Goal: Transaction & Acquisition: Purchase product/service

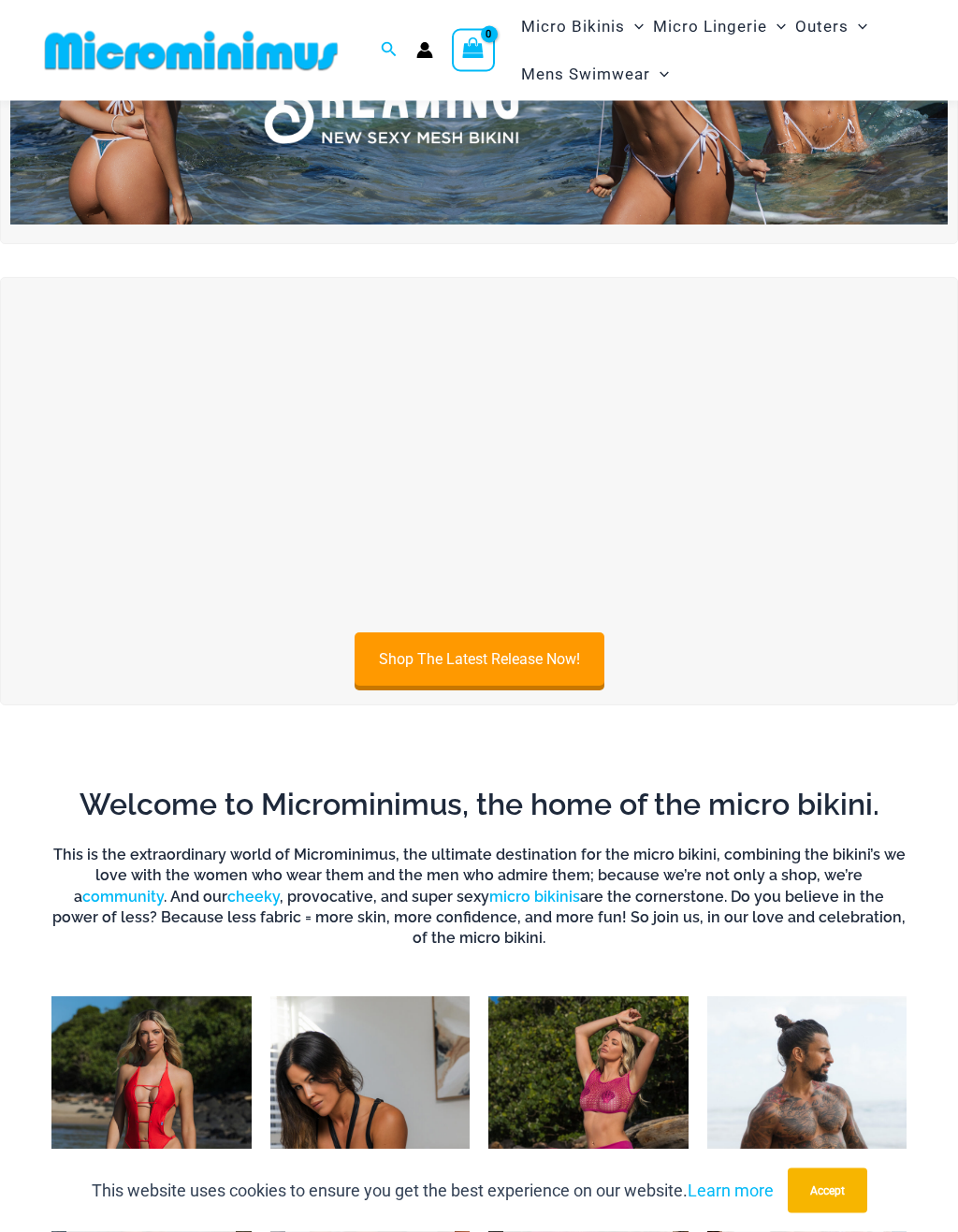
scroll to position [287, 0]
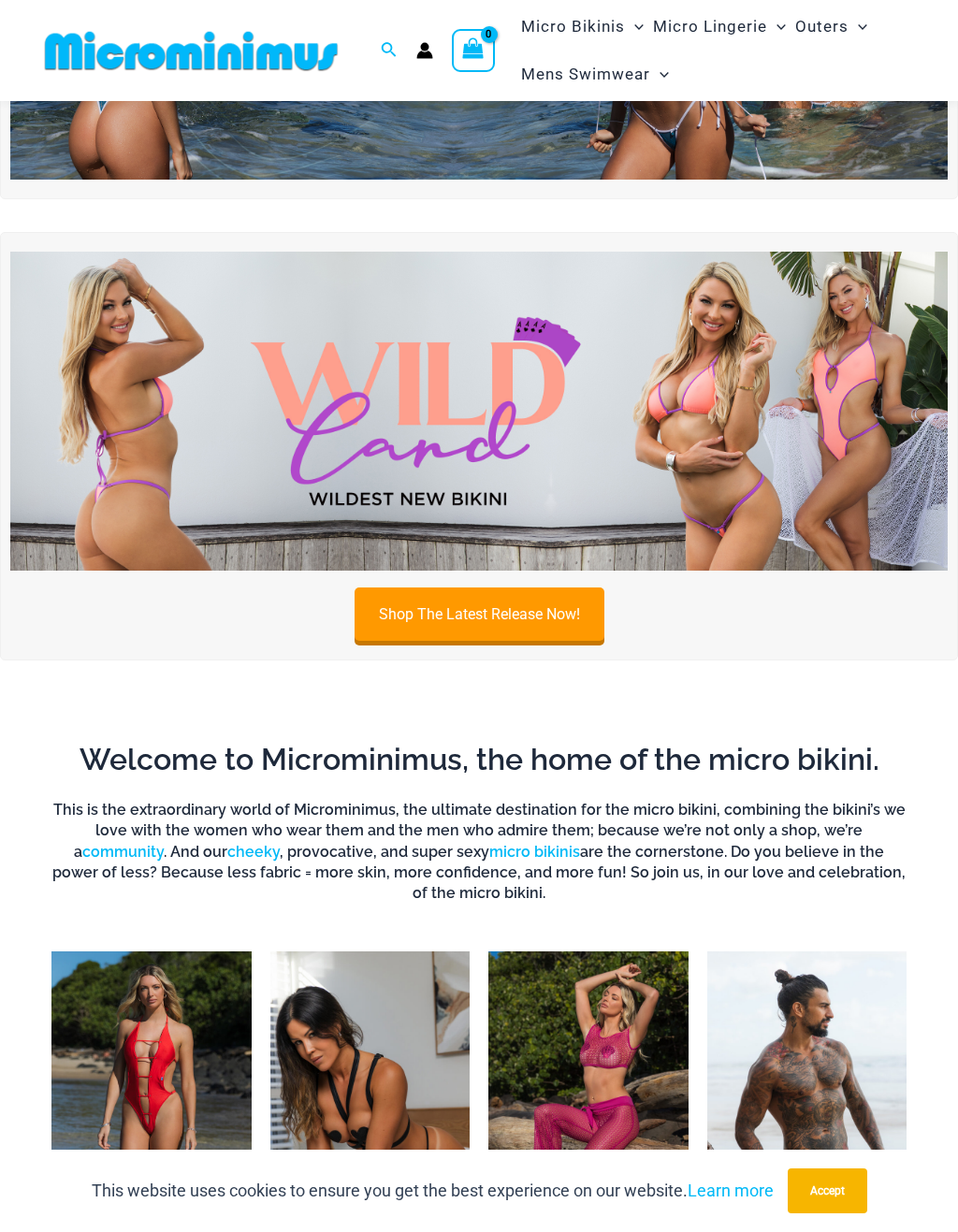
click at [838, 422] on img at bounding box center [478, 411] width 937 height 319
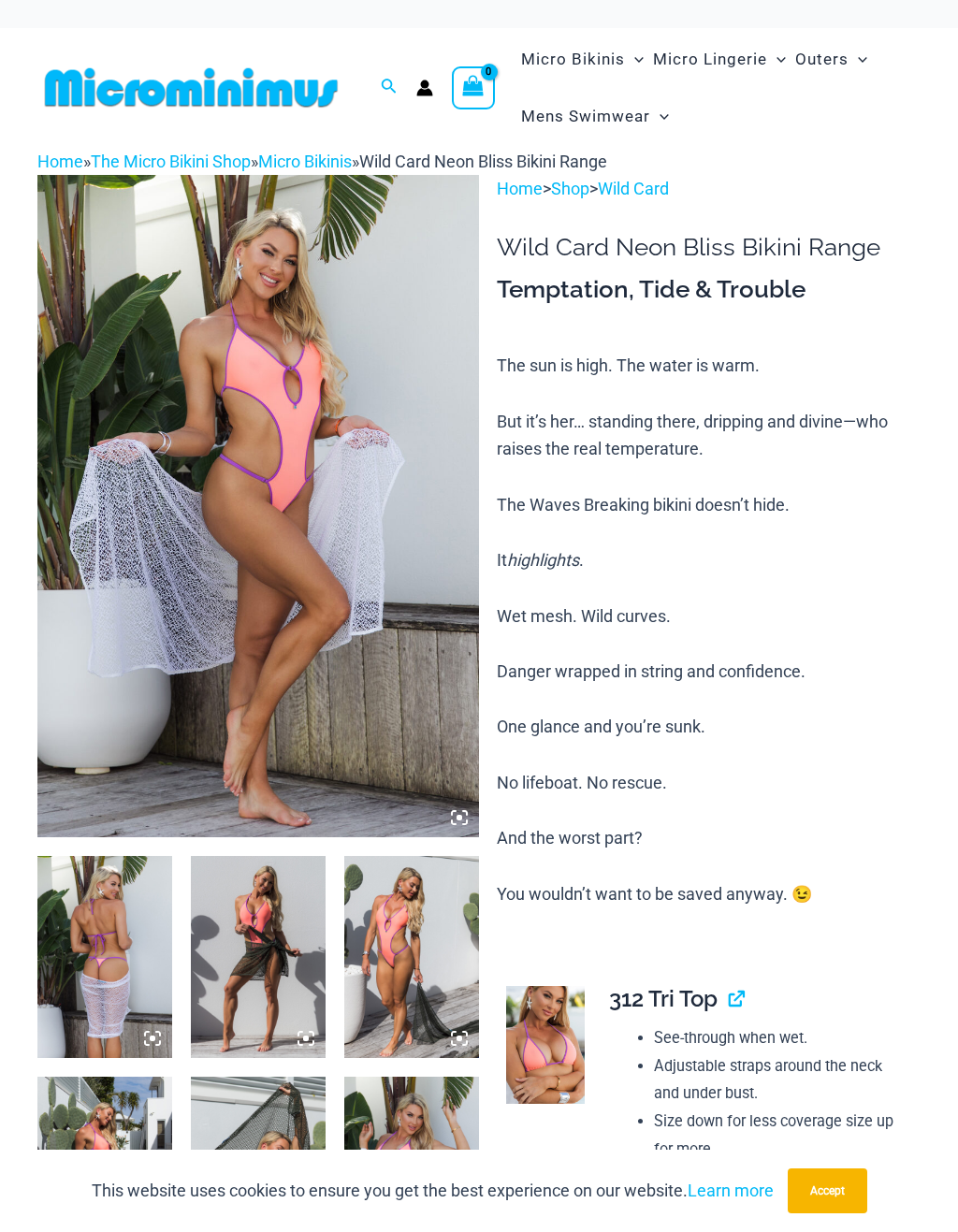
click at [102, 934] on img at bounding box center [104, 957] width 135 height 202
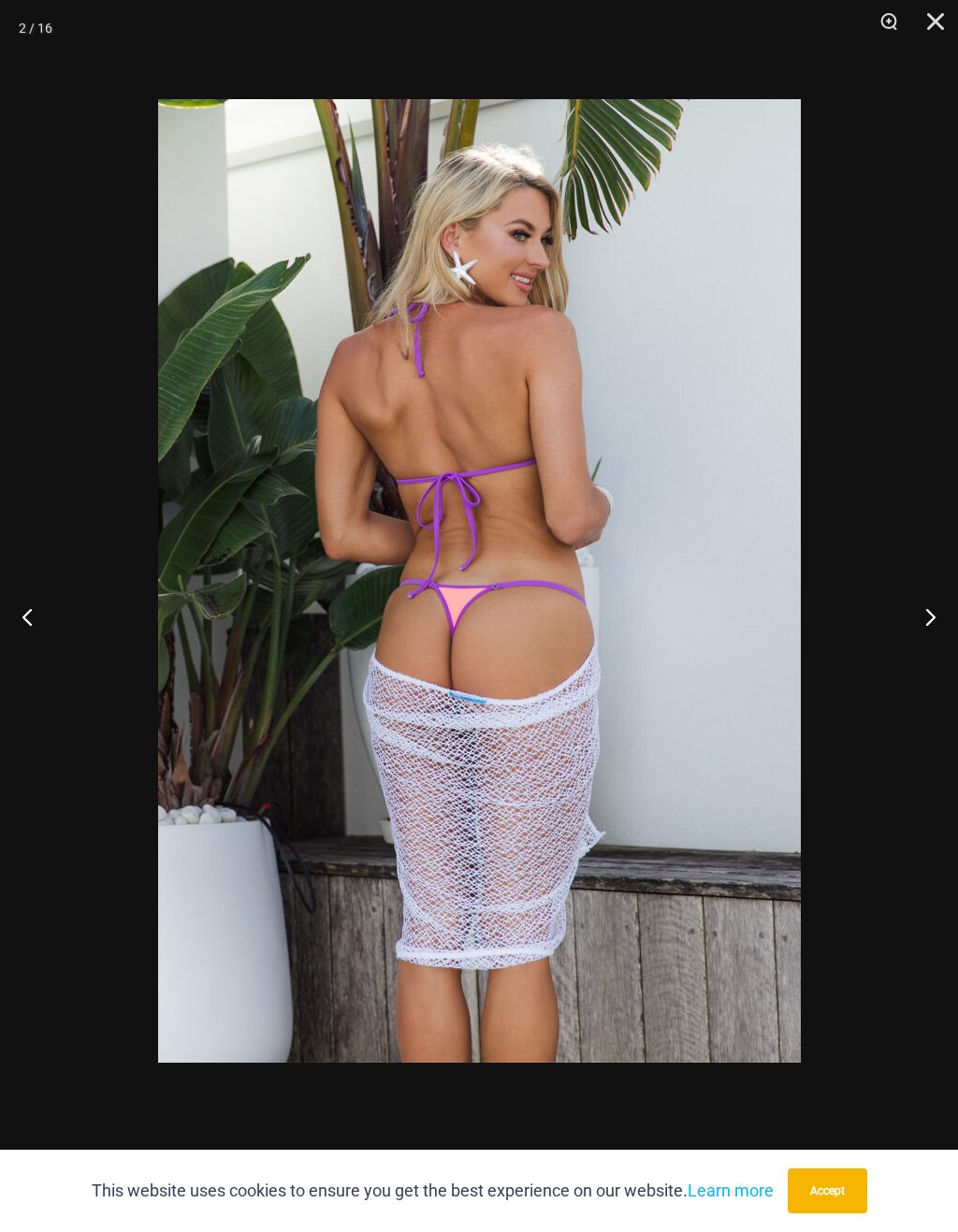
click at [933, 616] on button "Next" at bounding box center [923, 617] width 70 height 94
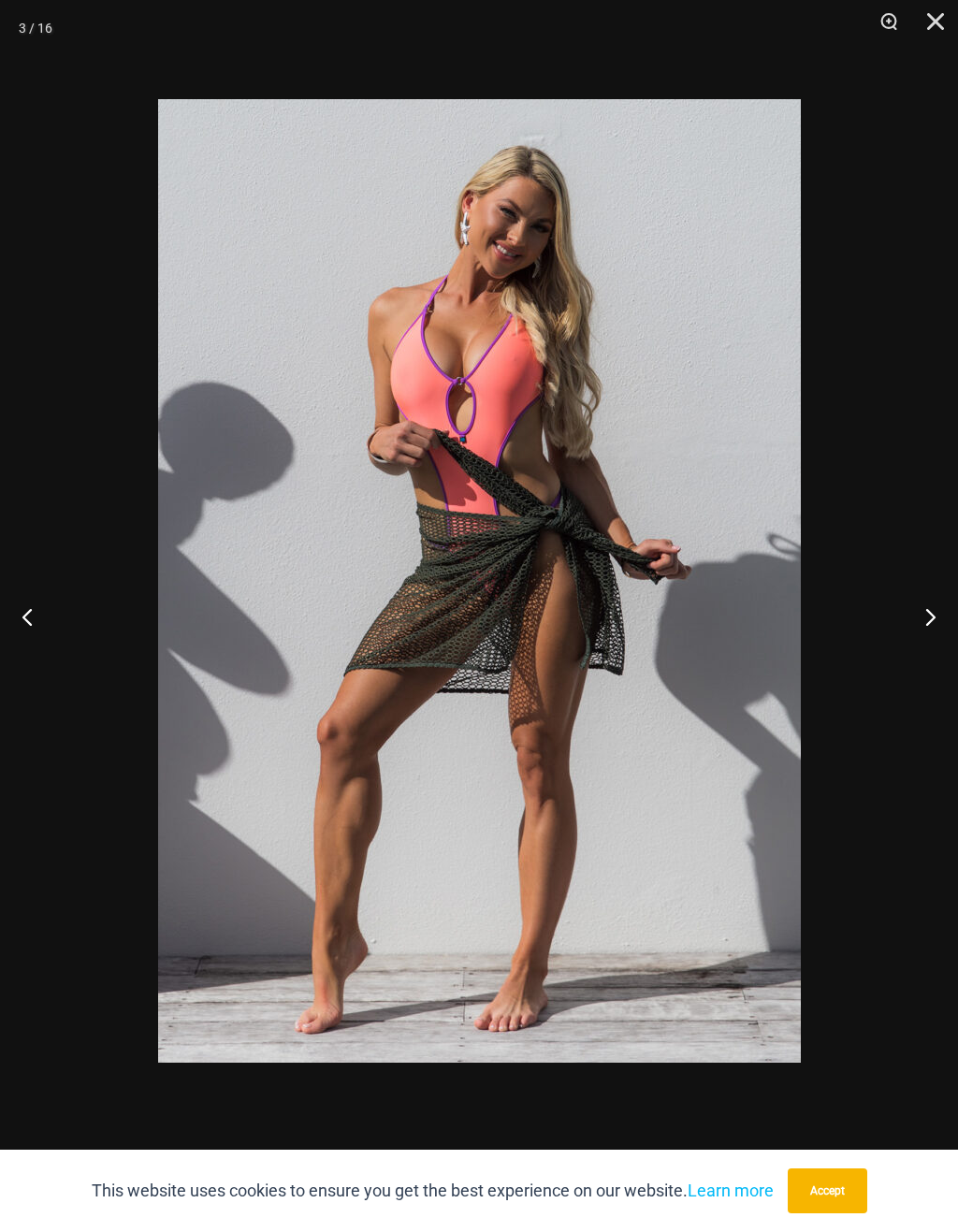
click at [927, 612] on button "Next" at bounding box center [923, 617] width 70 height 94
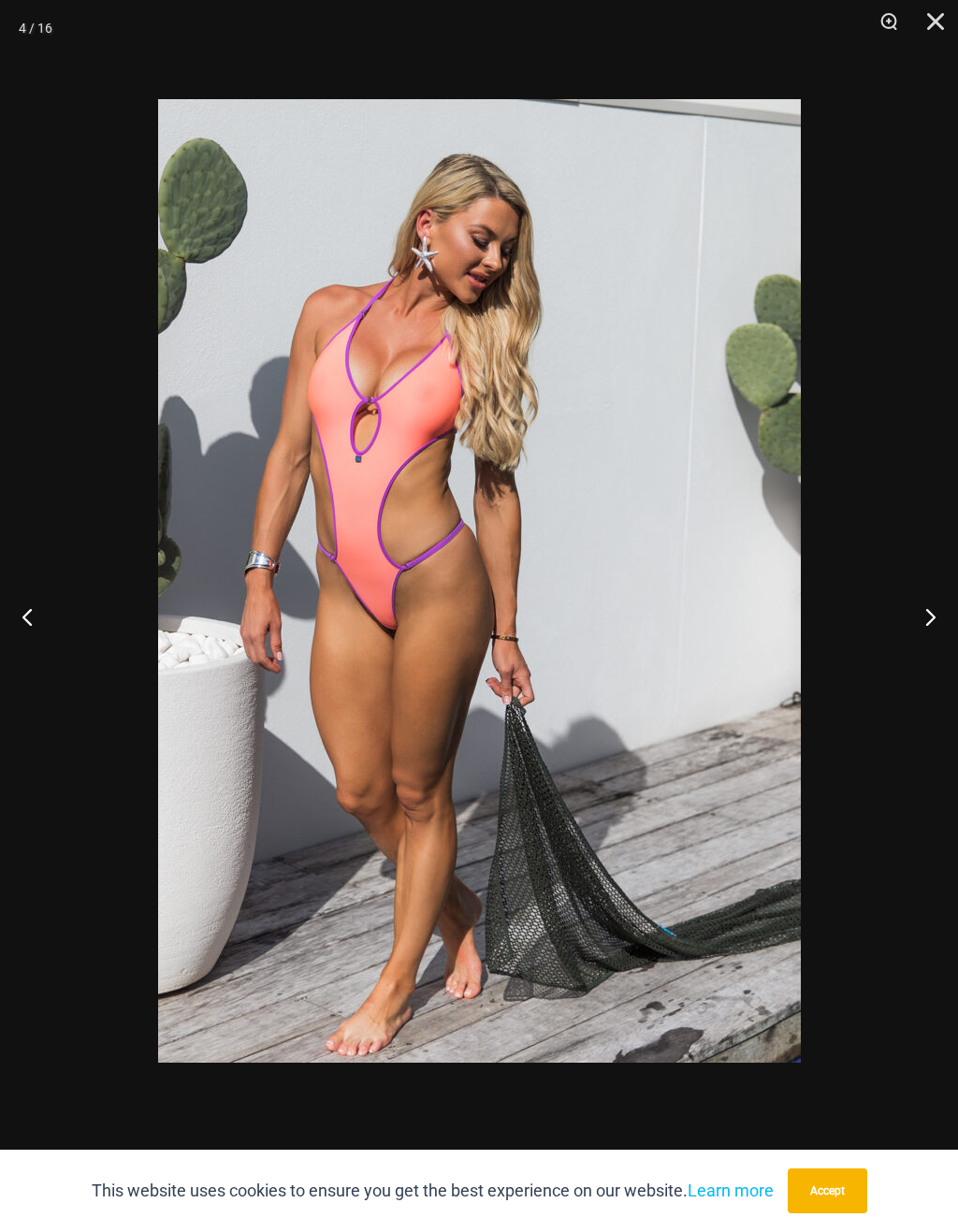
click at [928, 610] on button "Next" at bounding box center [923, 617] width 70 height 94
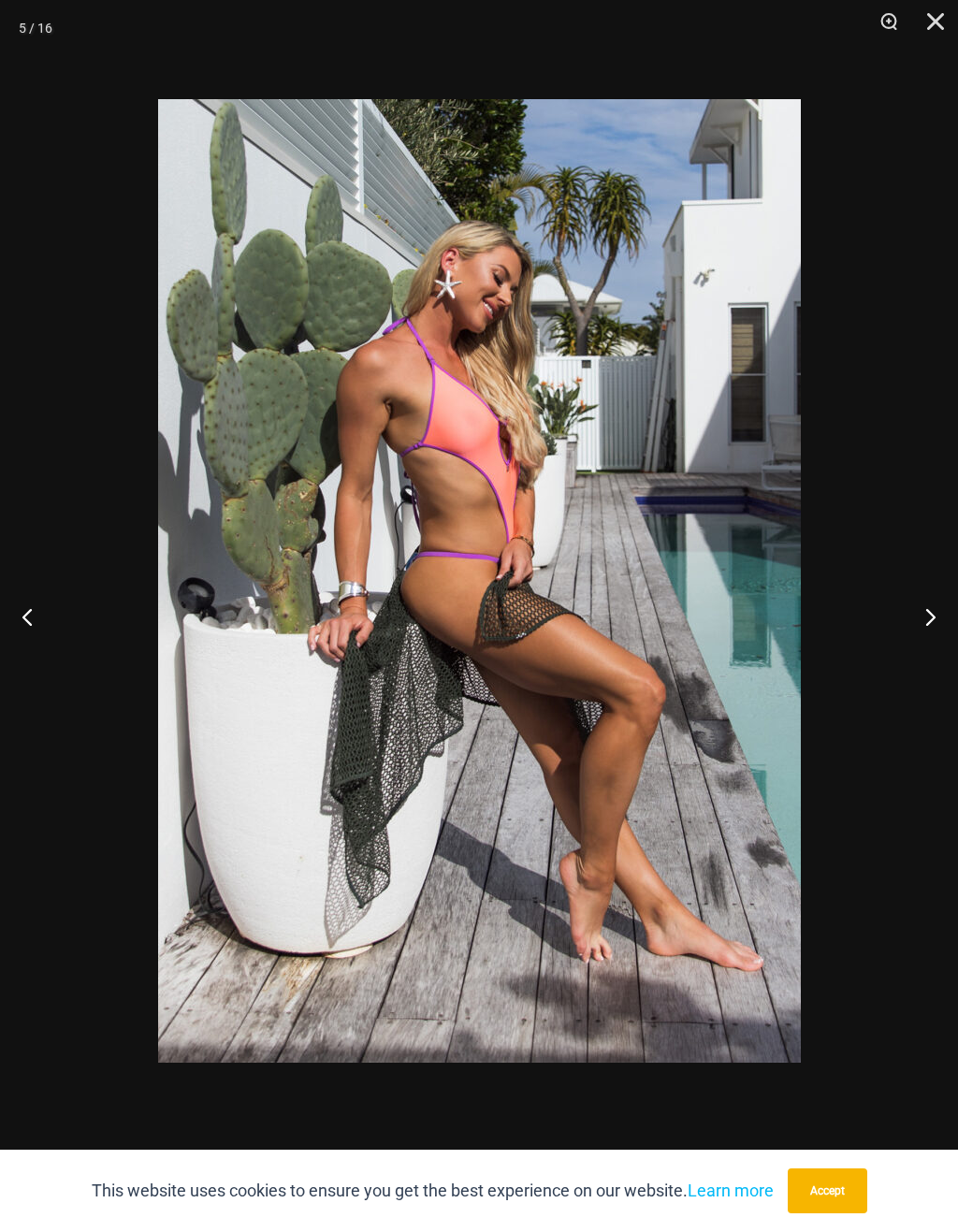
click at [927, 612] on button "Next" at bounding box center [923, 617] width 70 height 94
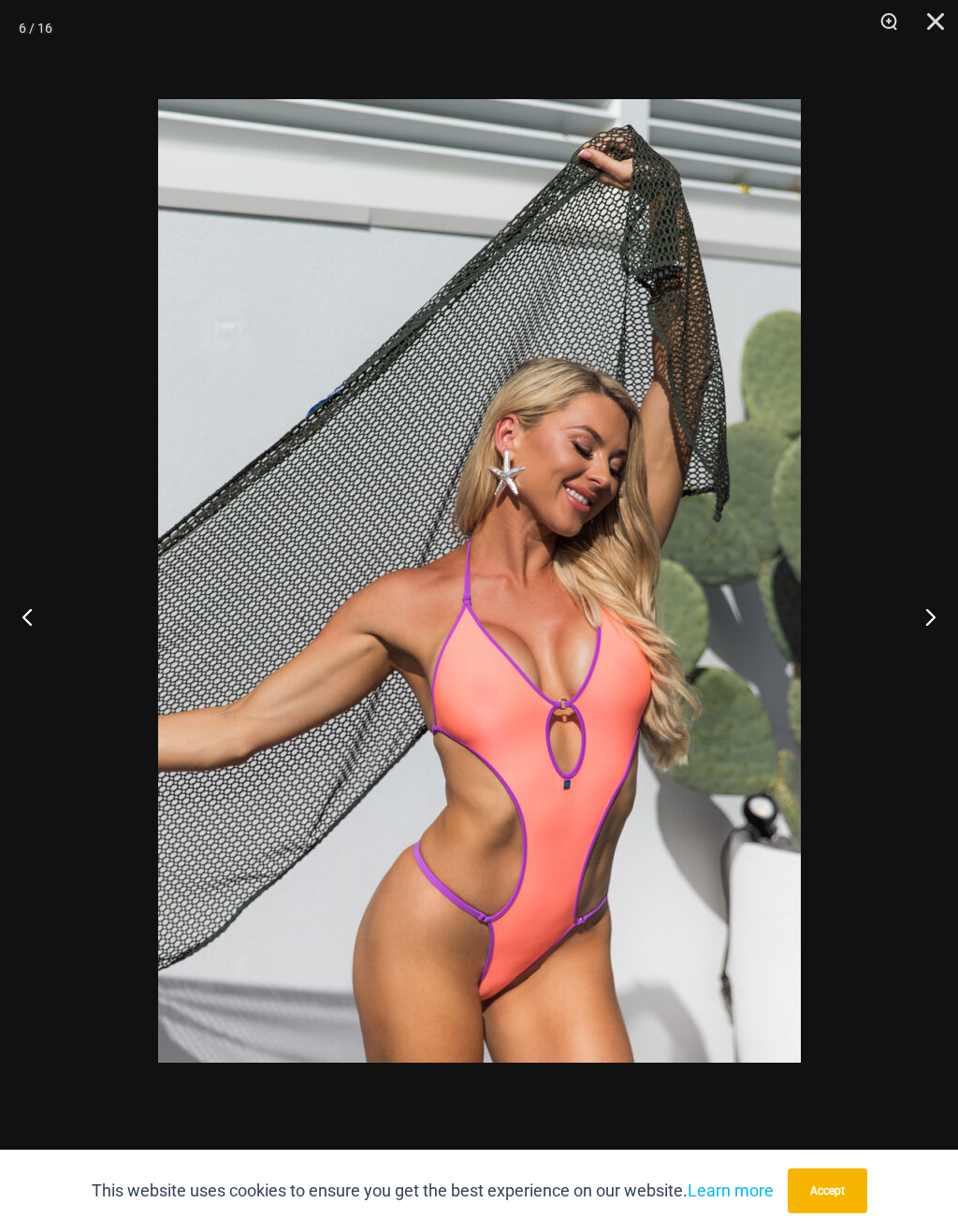
click at [932, 610] on button "Next" at bounding box center [923, 617] width 70 height 94
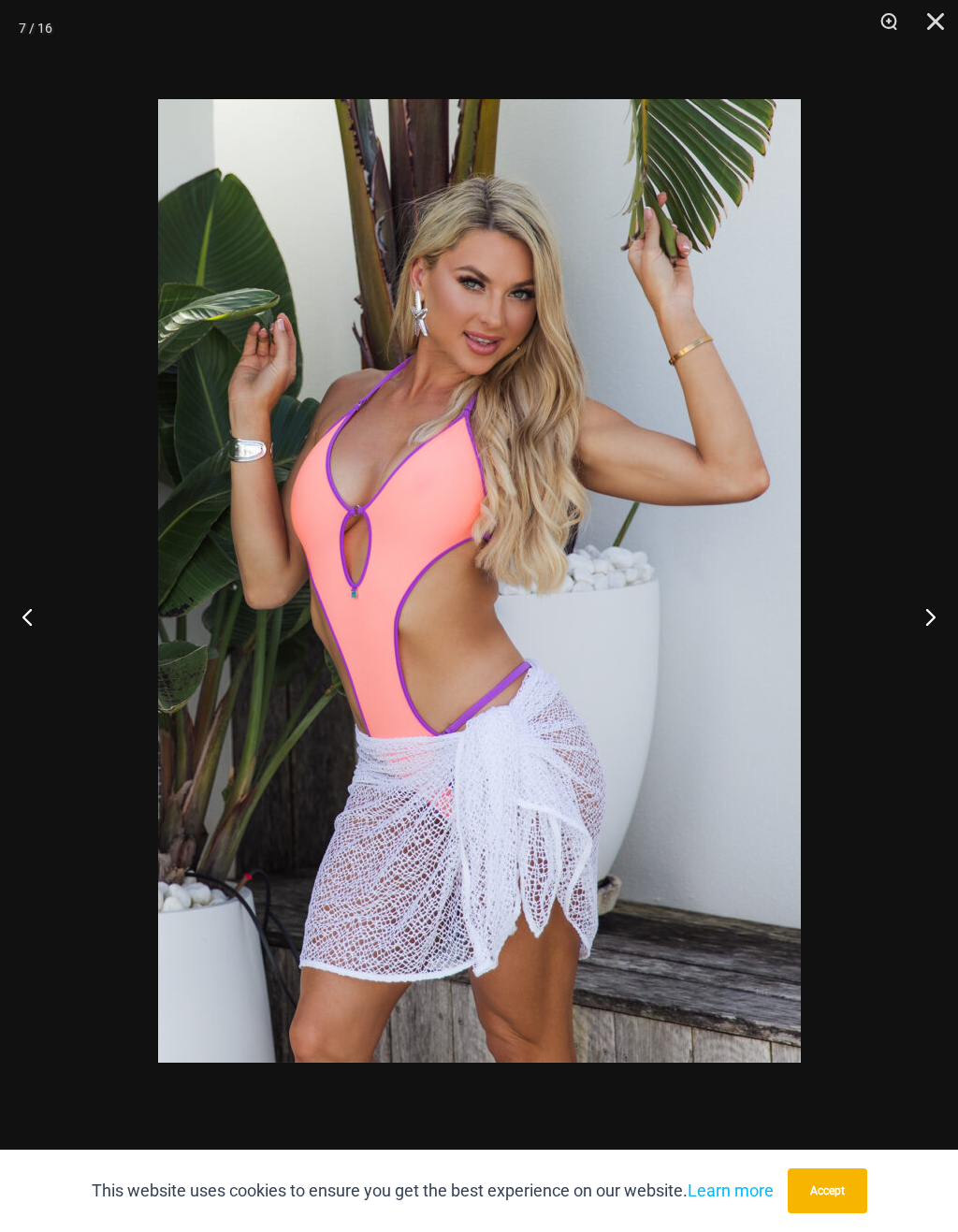
click at [934, 610] on button "Next" at bounding box center [923, 617] width 70 height 94
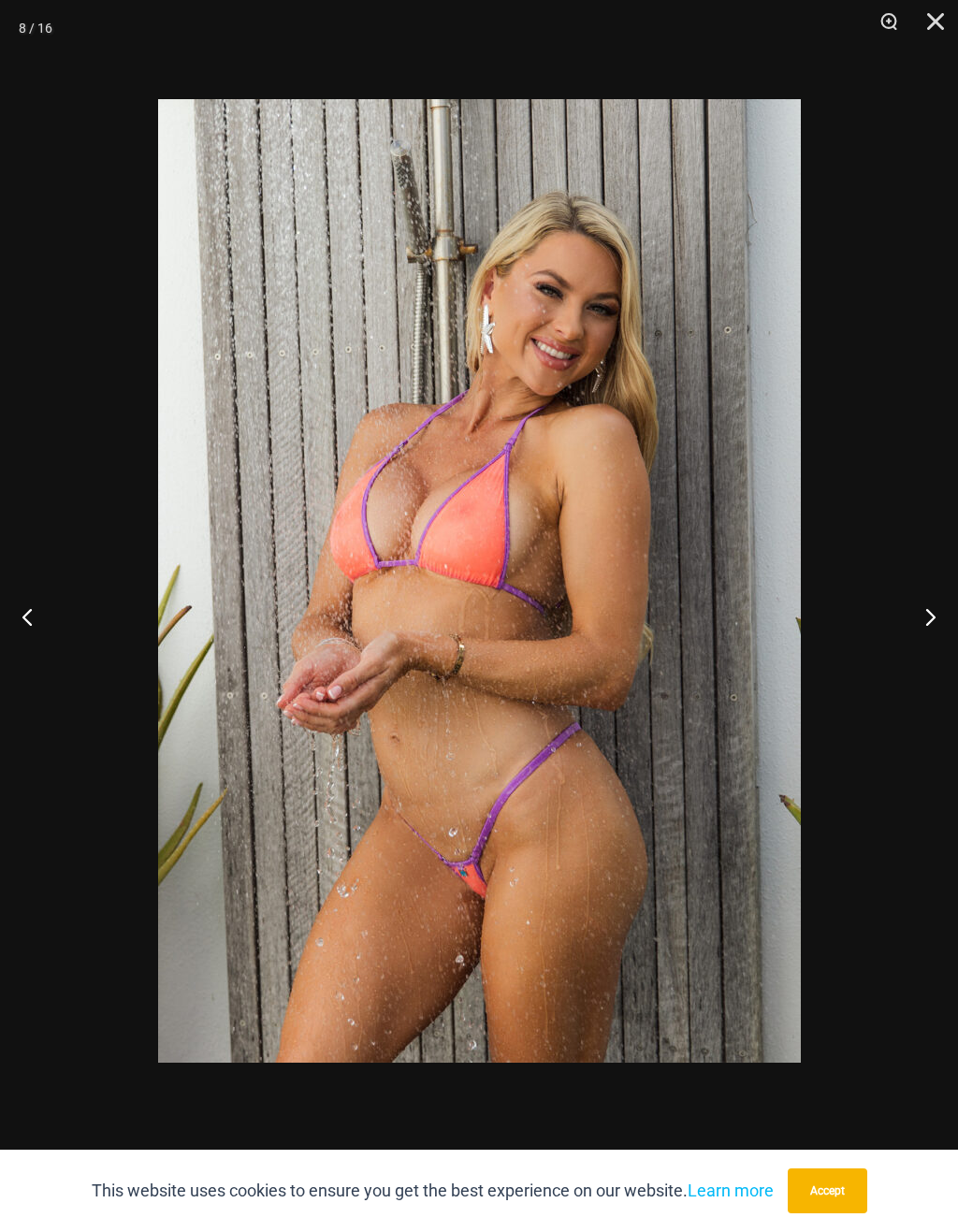
click at [933, 607] on button "Next" at bounding box center [923, 617] width 70 height 94
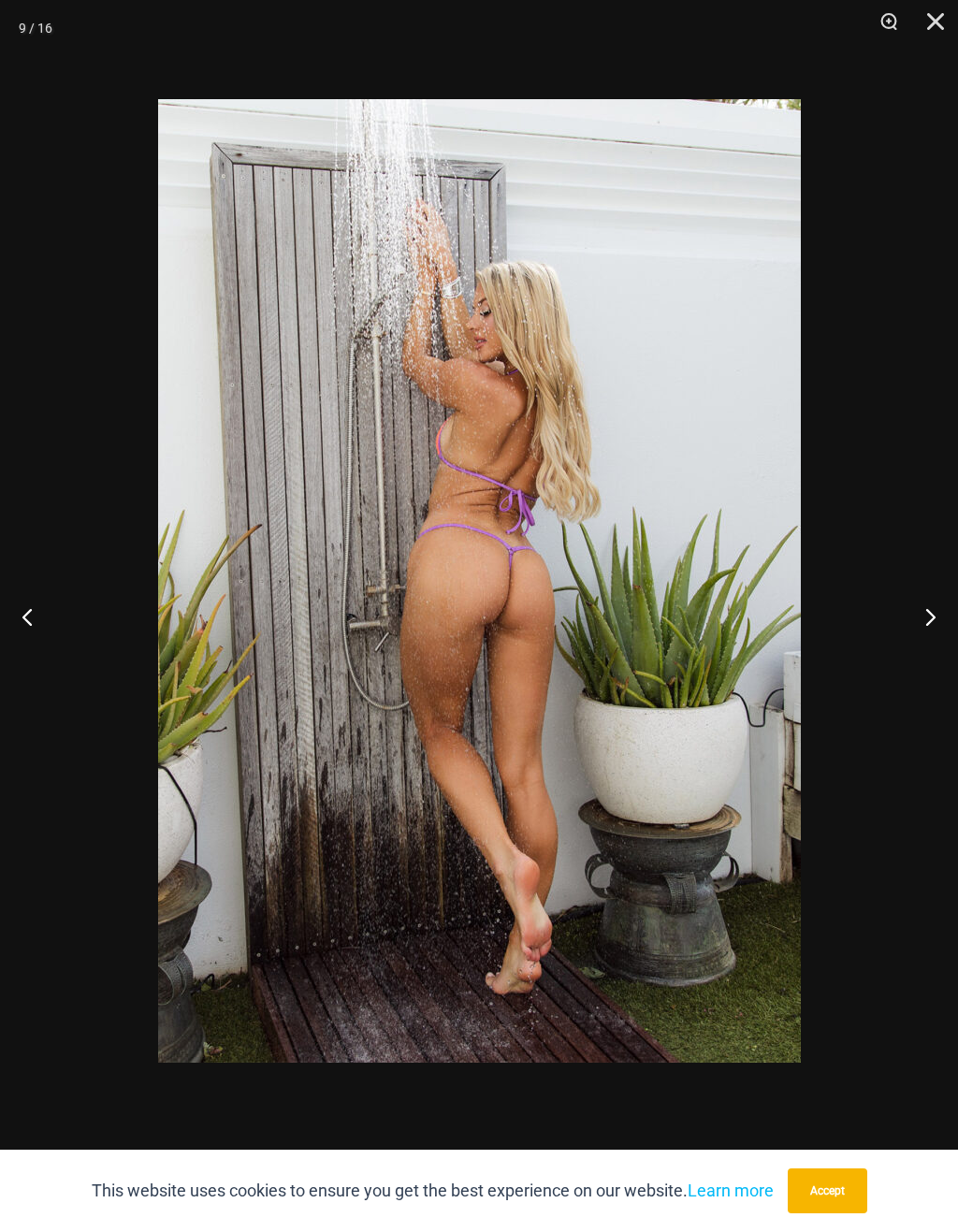
click at [934, 610] on button "Next" at bounding box center [923, 617] width 70 height 94
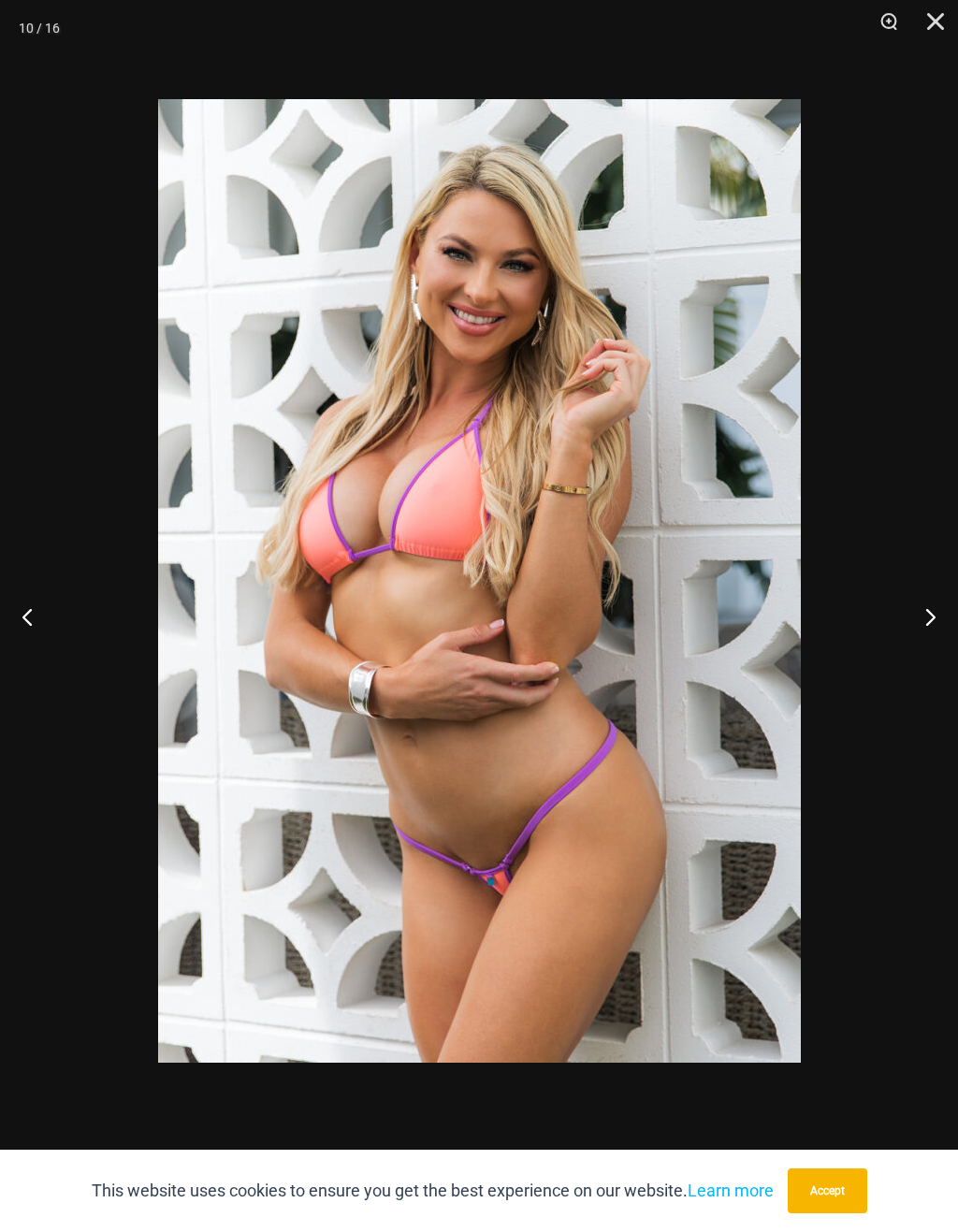
click at [934, 606] on button "Next" at bounding box center [923, 617] width 70 height 94
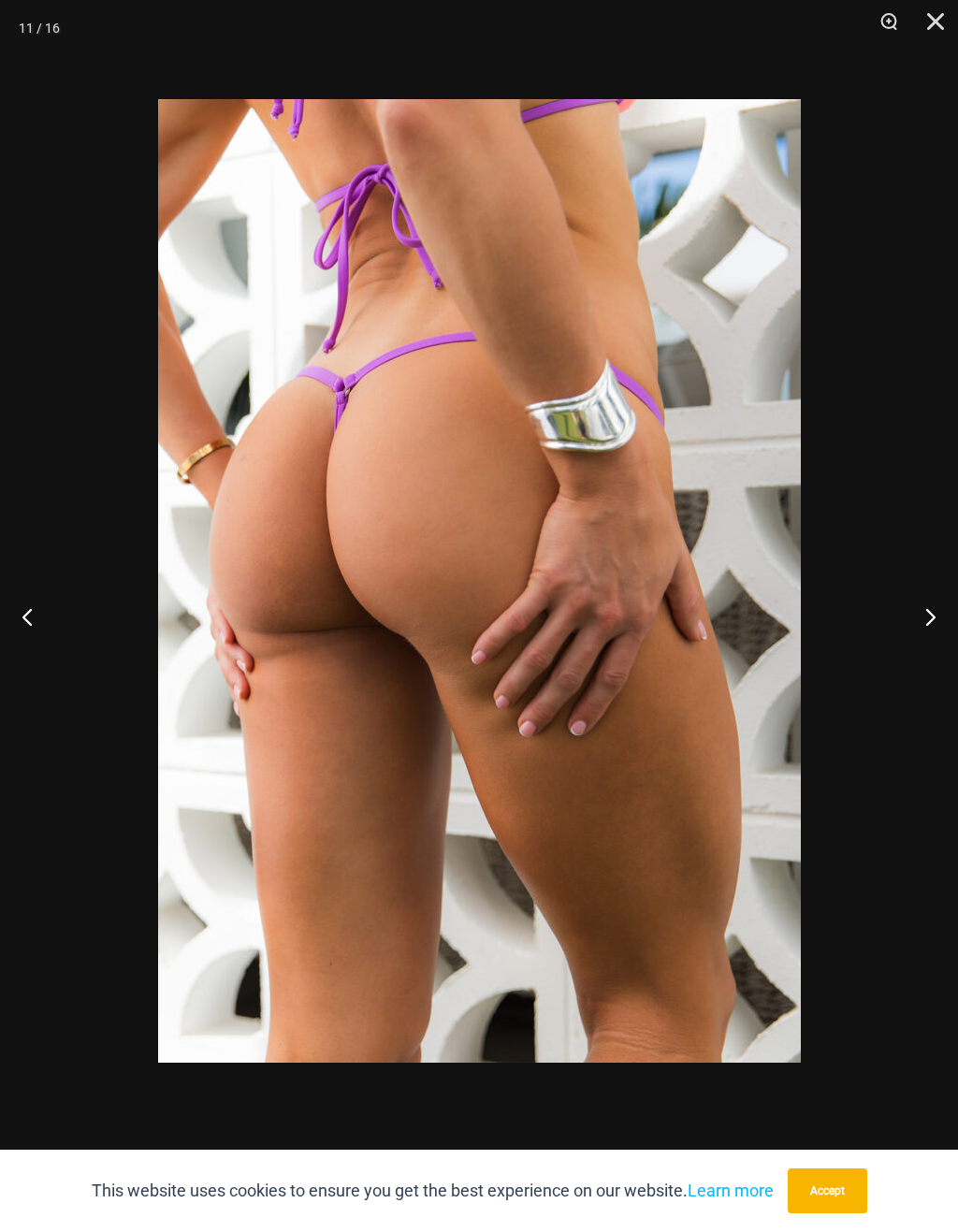
click at [934, 610] on button "Next" at bounding box center [923, 617] width 70 height 94
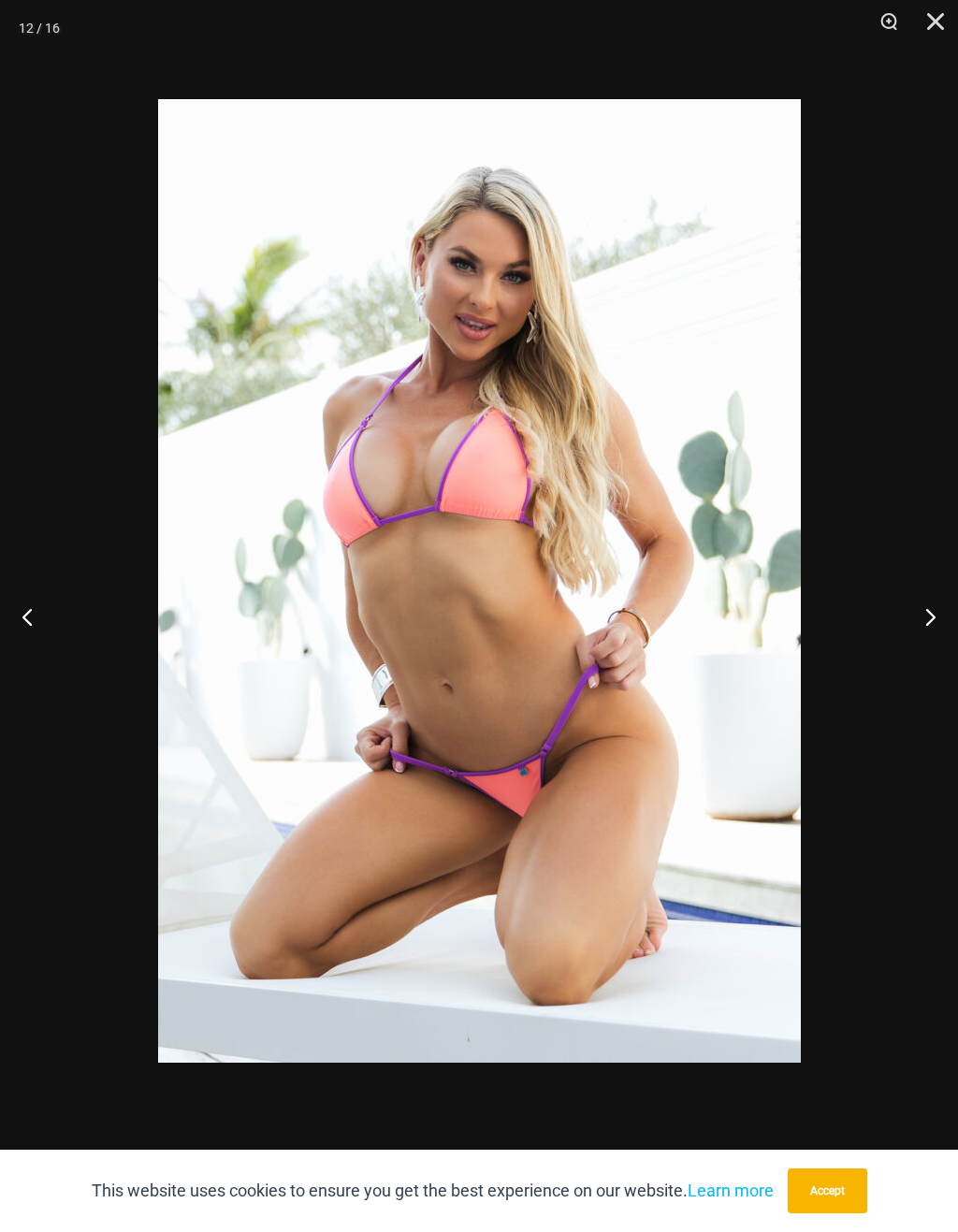
click at [938, 615] on button "Next" at bounding box center [923, 617] width 70 height 94
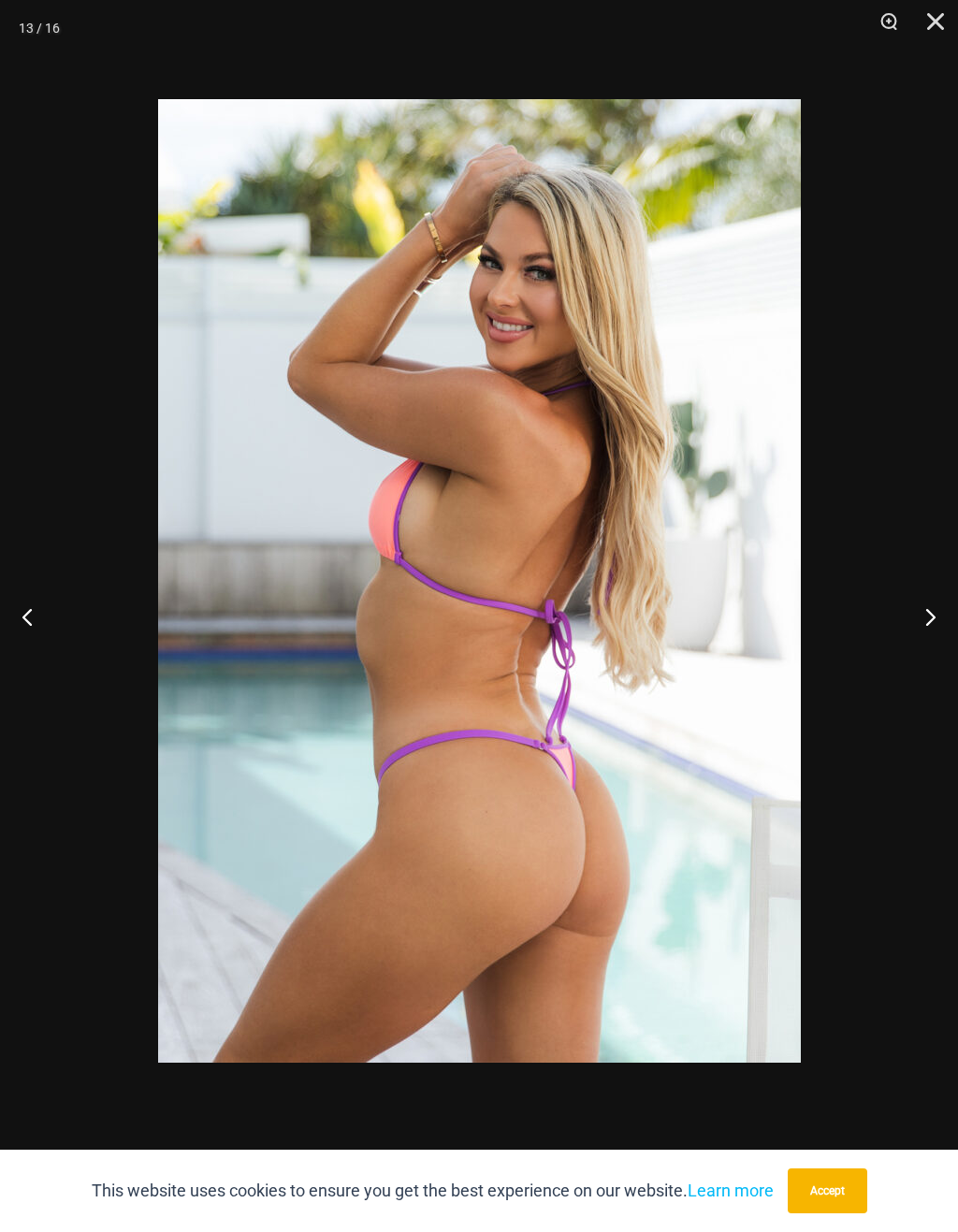
click at [933, 615] on button "Next" at bounding box center [923, 617] width 70 height 94
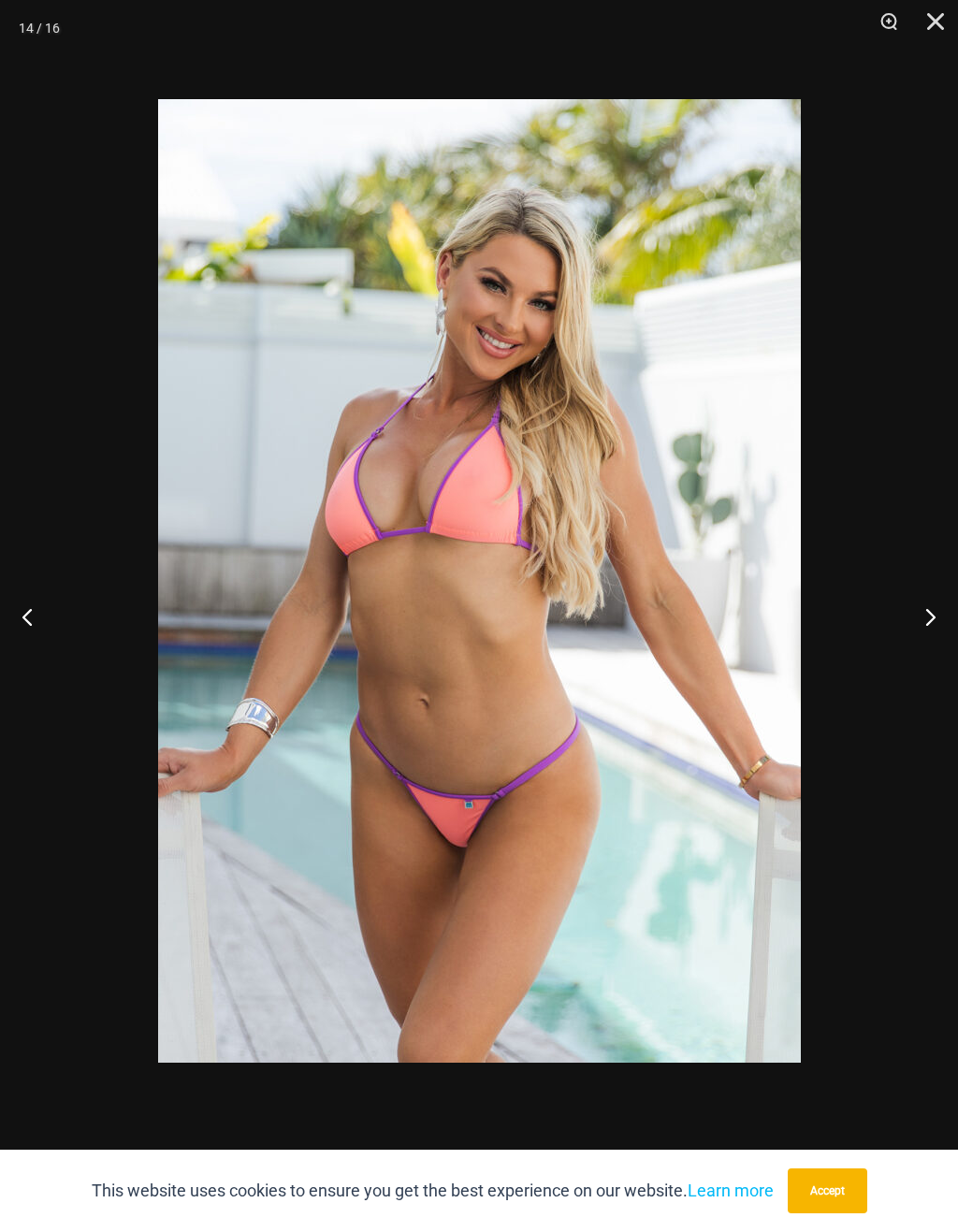
click at [932, 602] on button "Next" at bounding box center [923, 617] width 70 height 94
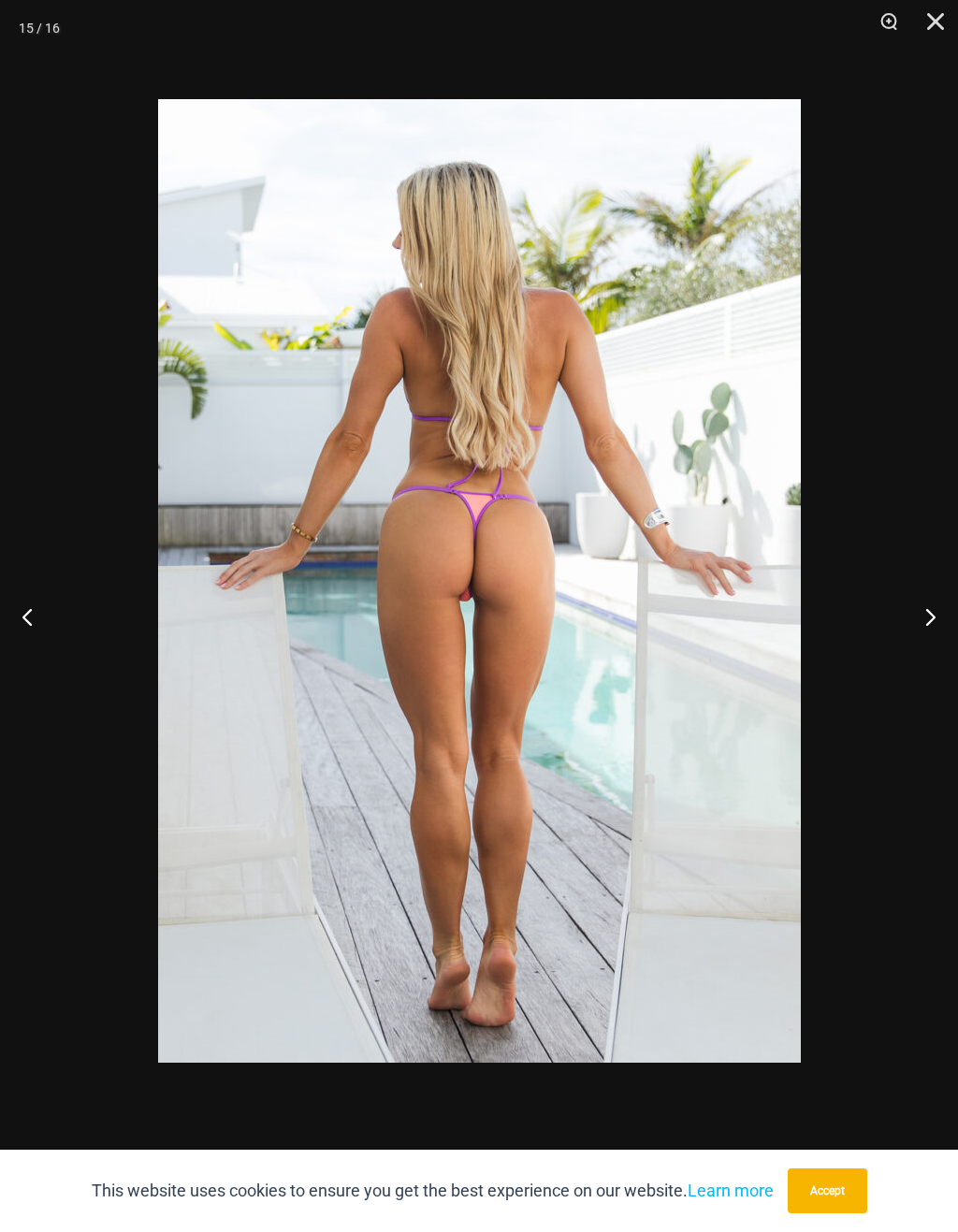
click at [935, 598] on button "Next" at bounding box center [923, 617] width 70 height 94
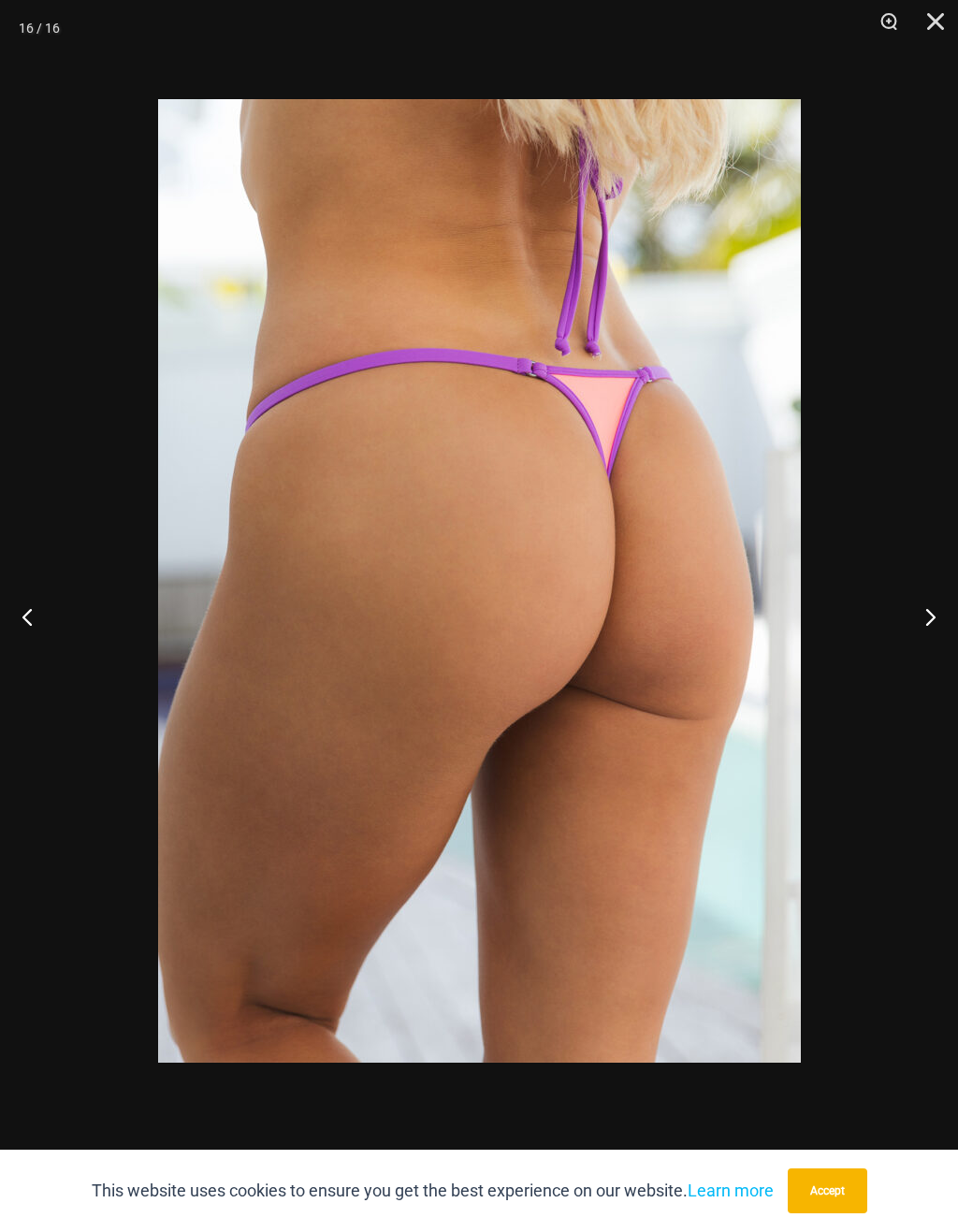
click at [931, 586] on button "Next" at bounding box center [923, 617] width 70 height 94
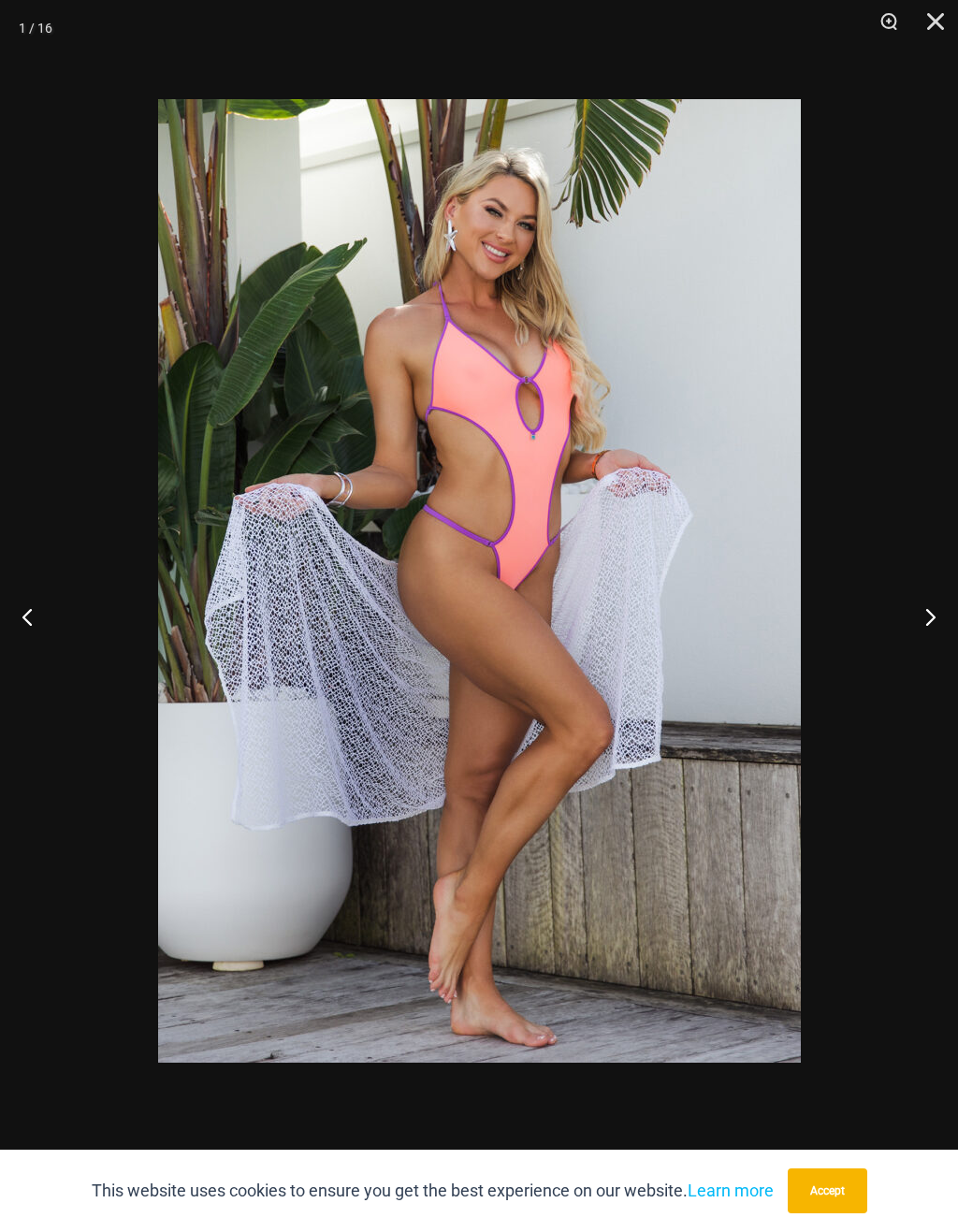
click at [932, 589] on button "Next" at bounding box center [923, 617] width 70 height 94
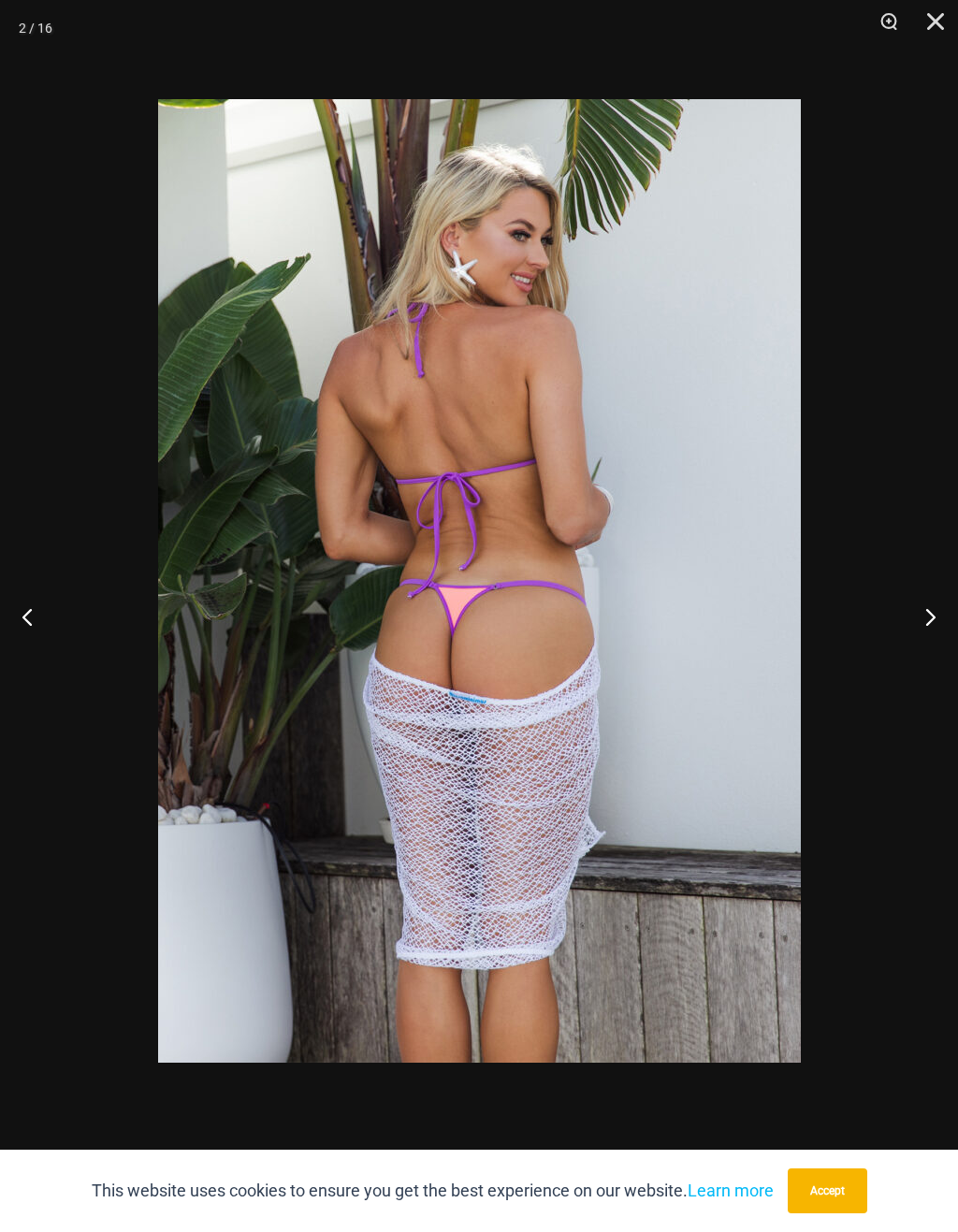
click at [933, 589] on button "Next" at bounding box center [923, 617] width 70 height 94
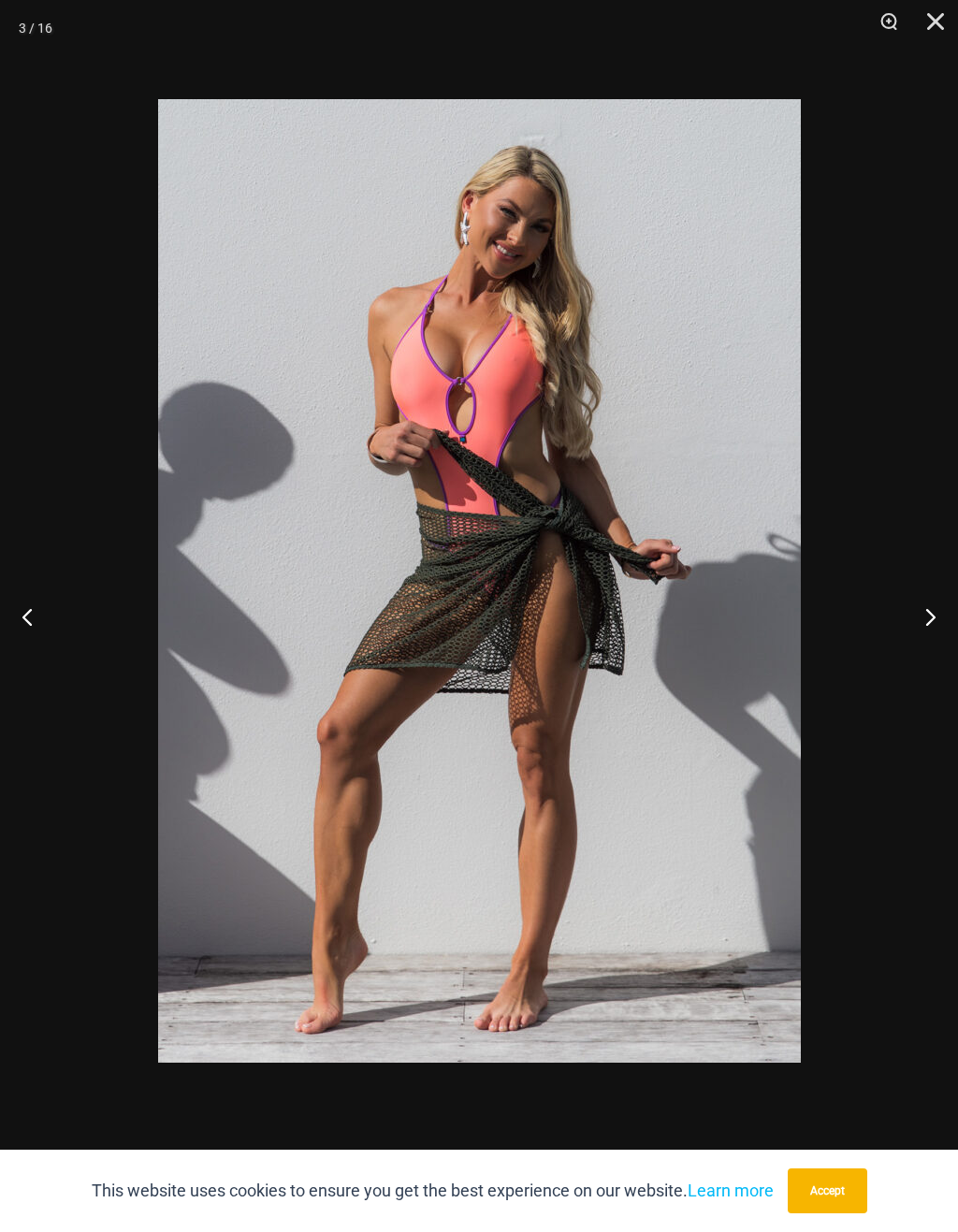
click at [932, 592] on button "Next" at bounding box center [923, 617] width 70 height 94
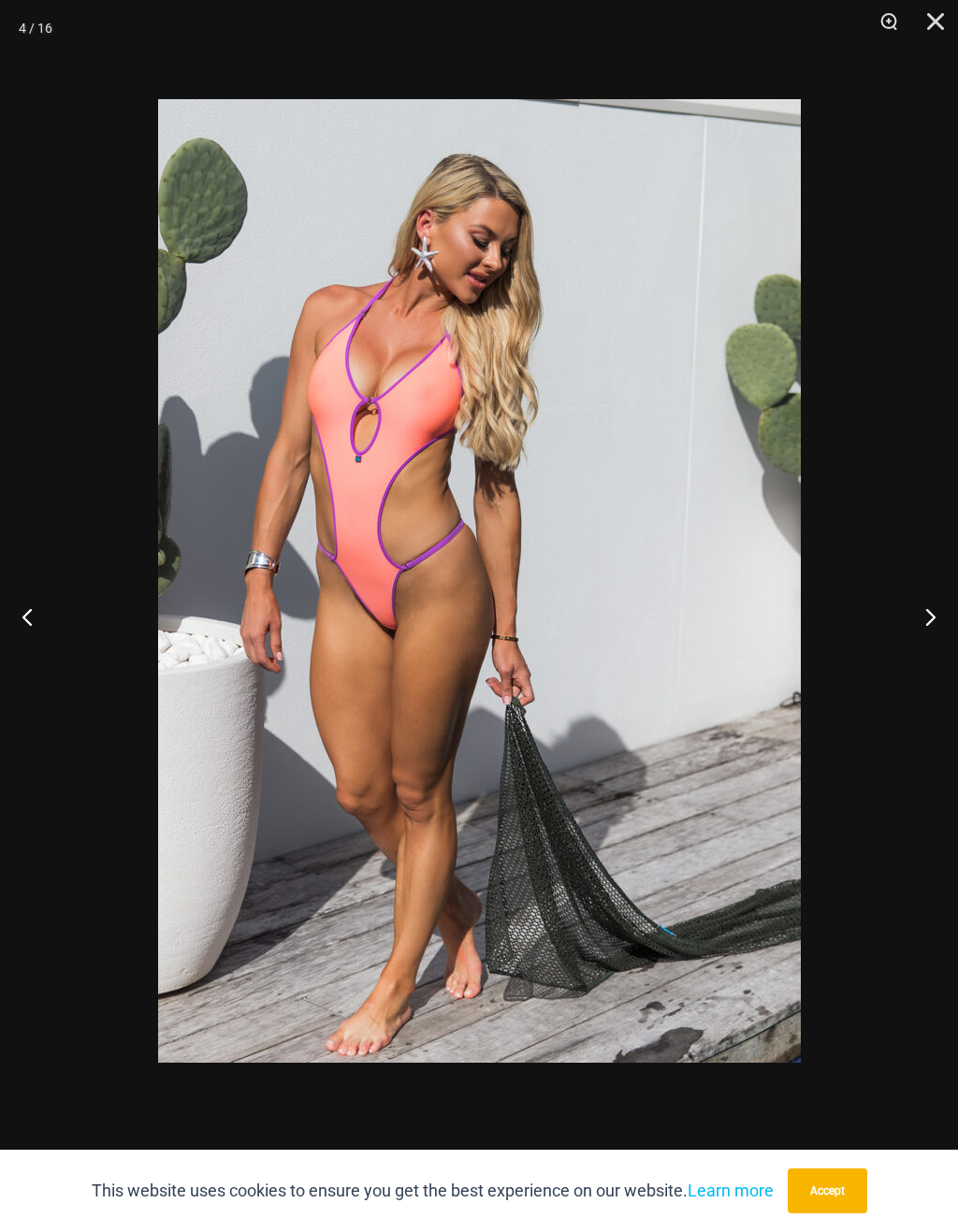
click at [935, 23] on button "Close" at bounding box center [928, 28] width 47 height 56
